Goal: Task Accomplishment & Management: Complete application form

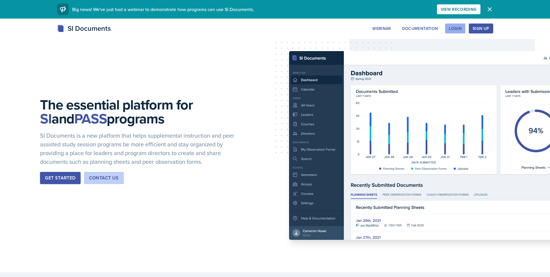
click at [461, 29] on div "Login" at bounding box center [455, 28] width 13 height 5
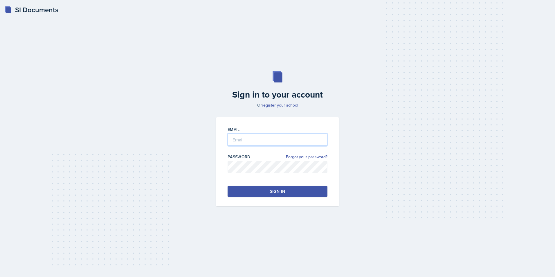
click at [281, 139] on input "email" at bounding box center [277, 139] width 100 height 12
type input "[EMAIL_ADDRESS][DOMAIN_NAME]"
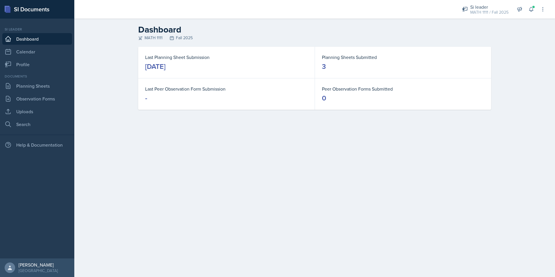
click at [278, 163] on main "Dashboard MATH 1111 Fall 2025 Last Planning Sheet Submission [DATE] Planning Sh…" at bounding box center [314, 148] width 480 height 258
click at [527, 10] on button at bounding box center [531, 9] width 10 height 10
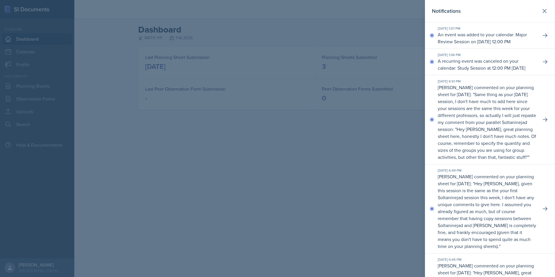
click at [393, 175] on div at bounding box center [277, 138] width 555 height 277
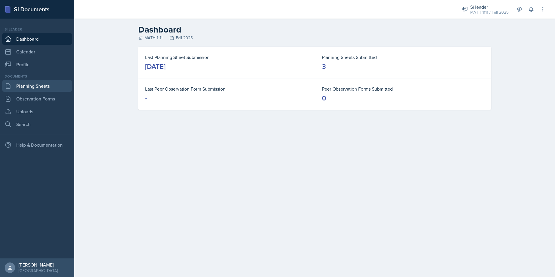
click at [30, 88] on link "Planning Sheets" at bounding box center [37, 86] width 70 height 12
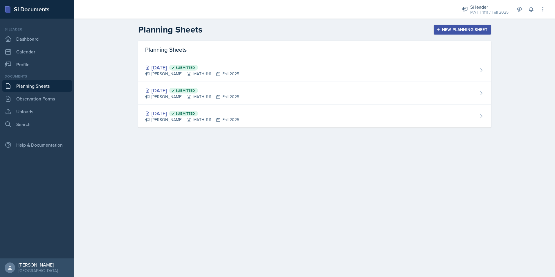
click at [461, 31] on div "New Planning Sheet" at bounding box center [462, 29] width 50 height 5
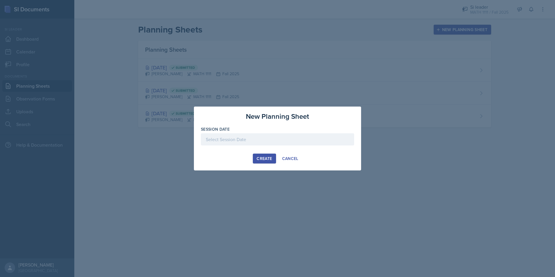
click at [249, 139] on div at bounding box center [277, 139] width 153 height 12
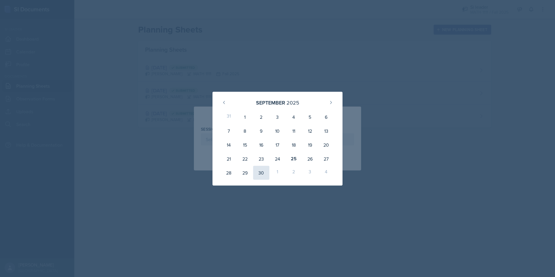
click at [260, 171] on div "30" at bounding box center [261, 173] width 16 height 14
type input "[DATE]"
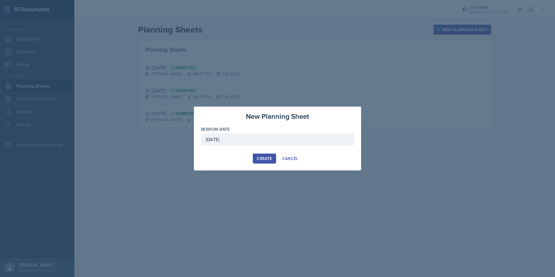
click at [260, 160] on div "Create" at bounding box center [263, 158] width 15 height 5
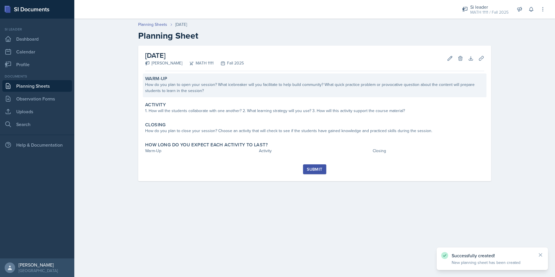
click at [221, 95] on div "Warm-Up How do you plan to open your session? What icebreaker will you facilita…" at bounding box center [314, 85] width 343 height 24
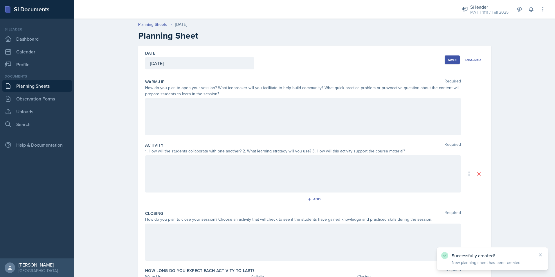
click at [218, 109] on div at bounding box center [303, 116] width 316 height 37
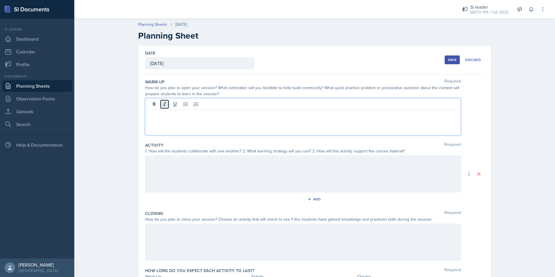
click at [165, 102] on icon at bounding box center [165, 104] width 6 height 6
click at [162, 105] on icon at bounding box center [165, 104] width 6 height 6
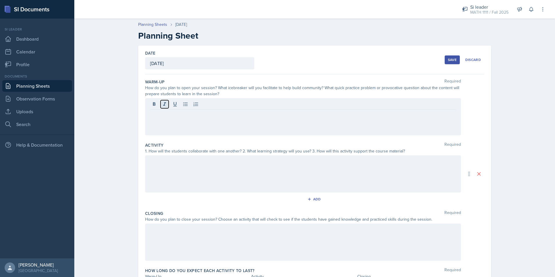
click at [162, 105] on icon at bounding box center [165, 104] width 6 height 6
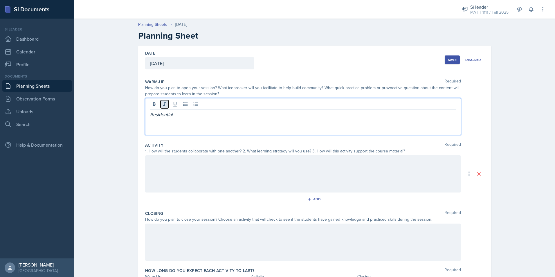
click at [162, 105] on icon at bounding box center [165, 104] width 6 height 6
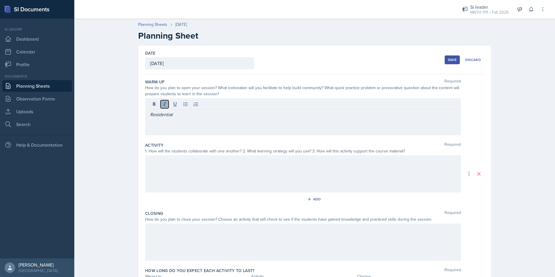
click at [162, 105] on icon at bounding box center [165, 104] width 6 height 6
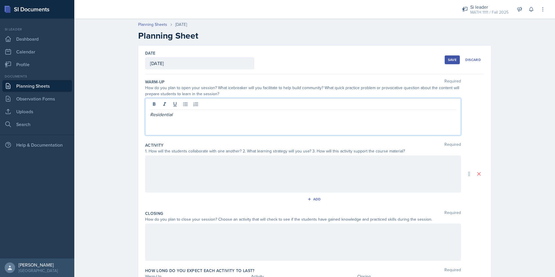
click at [169, 122] on p at bounding box center [303, 121] width 306 height 7
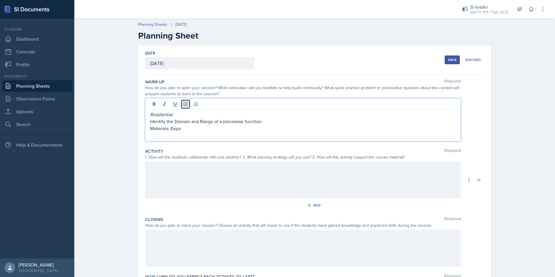
click at [185, 102] on icon at bounding box center [185, 104] width 6 height 6
click at [197, 187] on div at bounding box center [303, 179] width 316 height 37
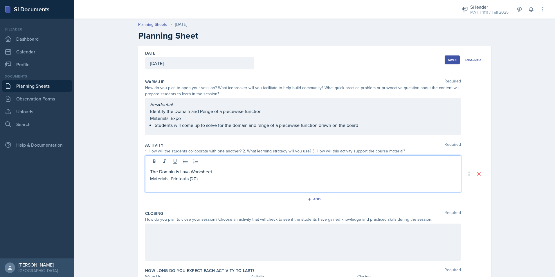
click at [198, 178] on p "Materials: Printouts (20)" at bounding box center [303, 178] width 306 height 7
click at [184, 164] on button at bounding box center [185, 161] width 8 height 8
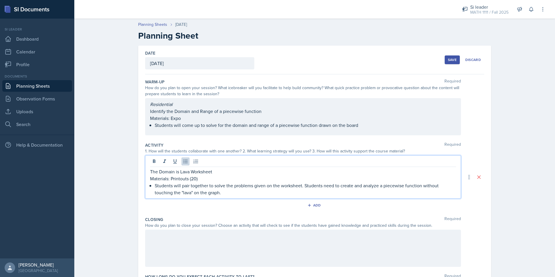
click at [225, 241] on div at bounding box center [303, 247] width 316 height 37
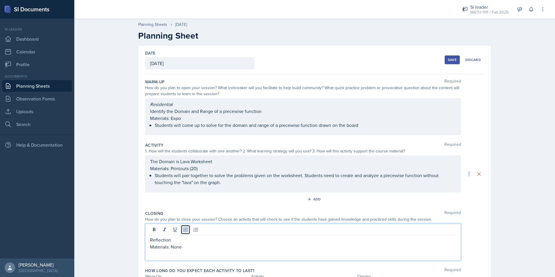
click at [185, 230] on icon at bounding box center [185, 230] width 6 height 6
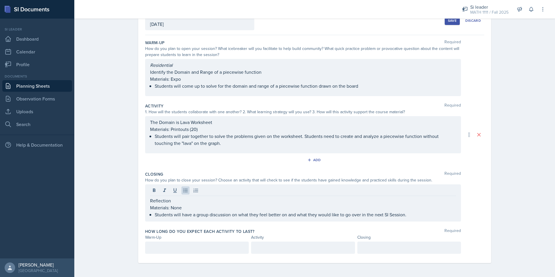
click at [156, 241] on div at bounding box center [197, 247] width 104 height 12
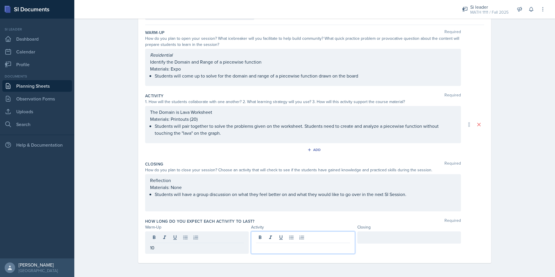
click at [295, 234] on div at bounding box center [303, 242] width 104 height 22
click at [367, 236] on div at bounding box center [409, 237] width 104 height 12
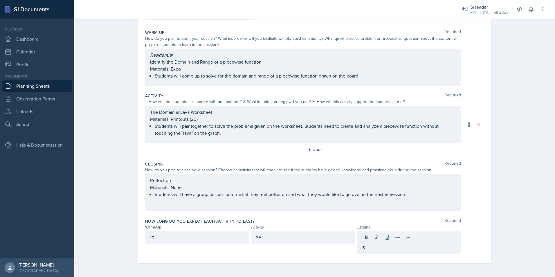
click at [512, 145] on div "Planning Sheets [DATE] Planning Sheet Date [DATE] [DATE] 31 1 2 3 4 5 6 7 8 9 1…" at bounding box center [314, 121] width 480 height 310
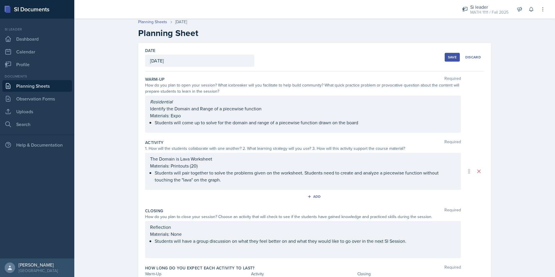
scroll to position [0, 0]
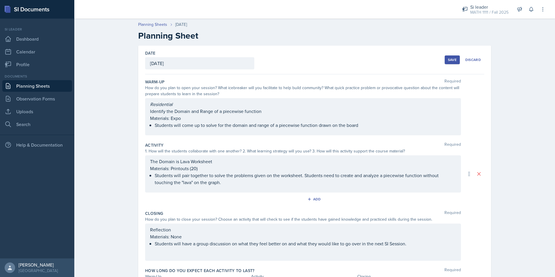
click at [451, 60] on div "Save" at bounding box center [452, 59] width 9 height 5
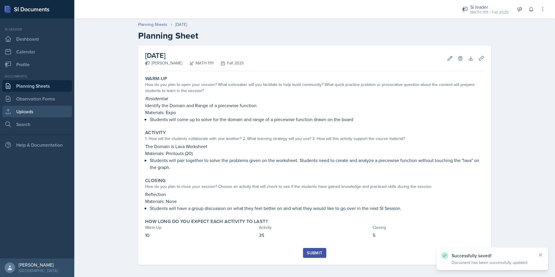
click at [36, 113] on link "Uploads" at bounding box center [37, 112] width 70 height 12
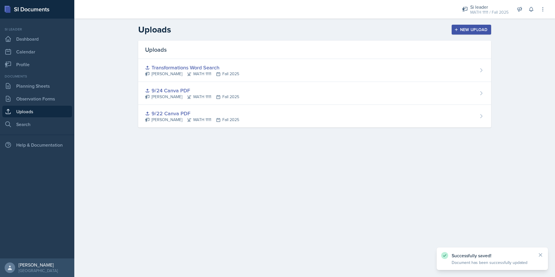
click at [483, 30] on div "New Upload" at bounding box center [471, 29] width 32 height 5
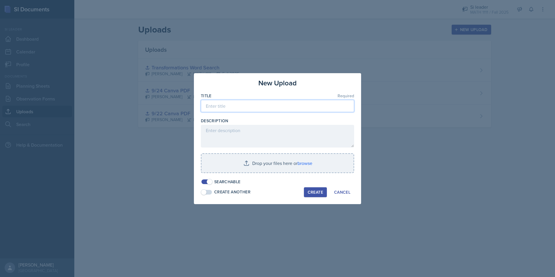
click at [213, 107] on input at bounding box center [277, 106] width 153 height 12
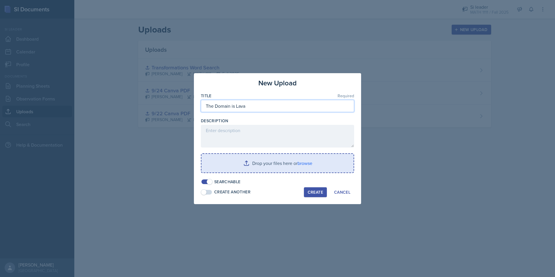
type input "The Domain is Lava"
click at [236, 167] on input "file" at bounding box center [277, 163] width 152 height 19
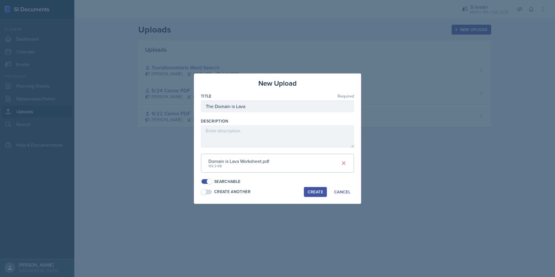
click at [313, 195] on button "Create" at bounding box center [315, 192] width 23 height 10
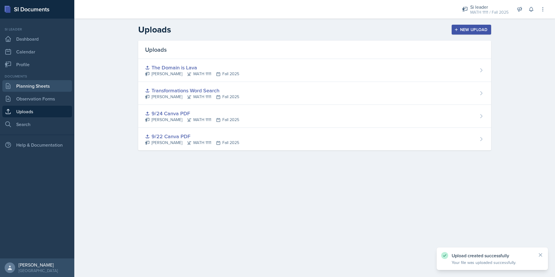
click at [46, 83] on link "Planning Sheets" at bounding box center [37, 86] width 70 height 12
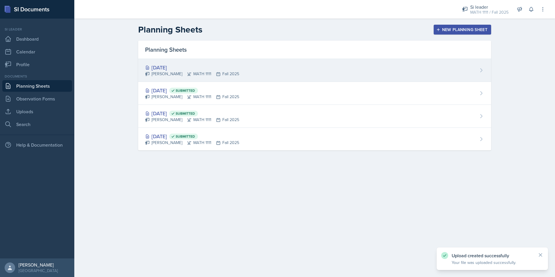
click at [165, 67] on div "[DATE]" at bounding box center [192, 68] width 94 height 8
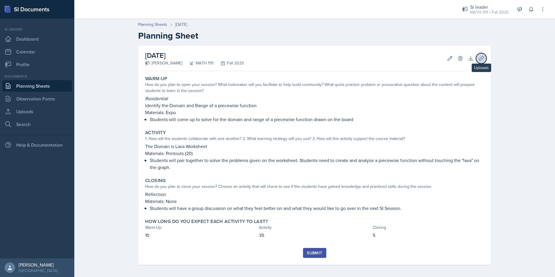
click at [478, 59] on icon at bounding box center [481, 58] width 6 height 6
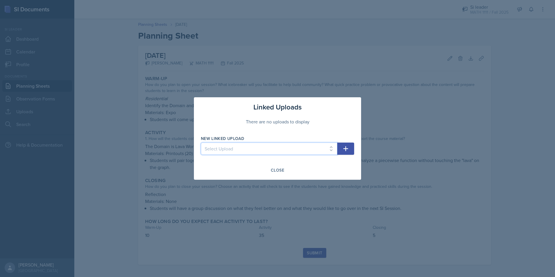
click at [303, 152] on select "Select Upload 9/22 Canva PDF 9/24 Canva PDF Transformations Word Search The Dom…" at bounding box center [269, 148] width 136 height 12
select select "5adf71e3-dbd5-43a2-9492-397e32ebfc10"
click at [201, 142] on select "Select Upload 9/22 Canva PDF 9/24 Canva PDF Transformations Word Search The Dom…" at bounding box center [269, 148] width 136 height 12
click at [339, 149] on button "button" at bounding box center [345, 148] width 17 height 12
select select
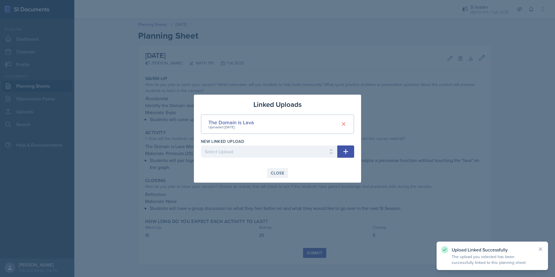
click at [278, 175] on div "Close" at bounding box center [277, 173] width 13 height 5
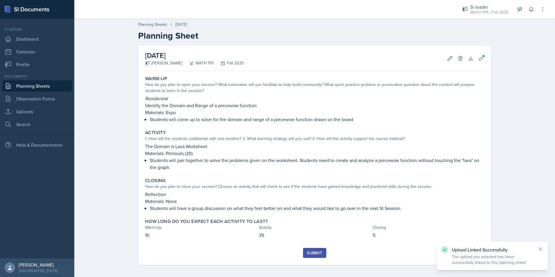
click at [310, 249] on button "Submit" at bounding box center [314, 253] width 23 height 10
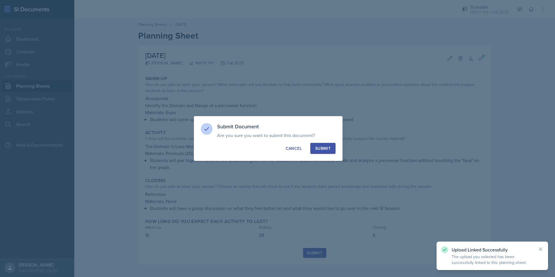
click at [321, 146] on div "Submit" at bounding box center [322, 148] width 15 height 6
